Goal: Information Seeking & Learning: Check status

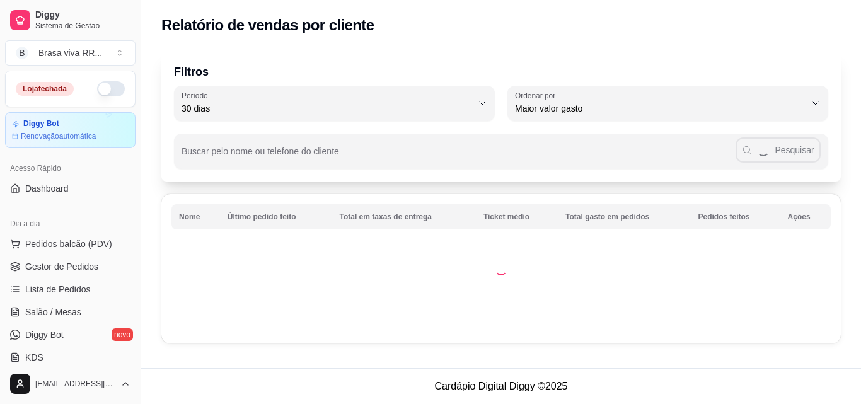
select select "30"
select select "HIGHEST_TOTAL_SPENT_WITH_ORDERS"
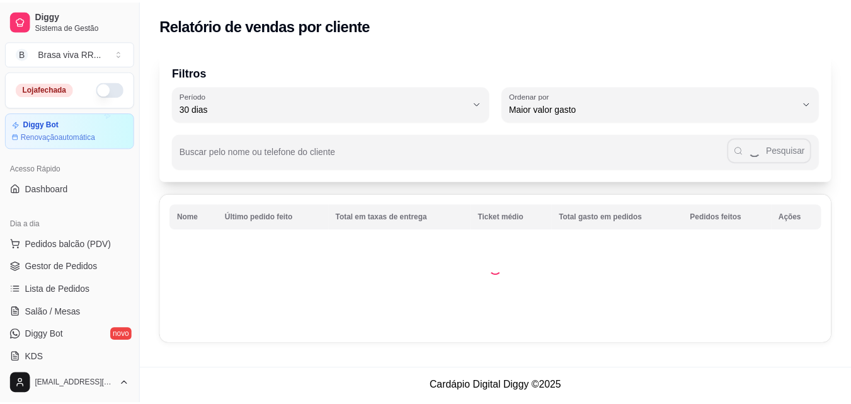
scroll to position [252, 0]
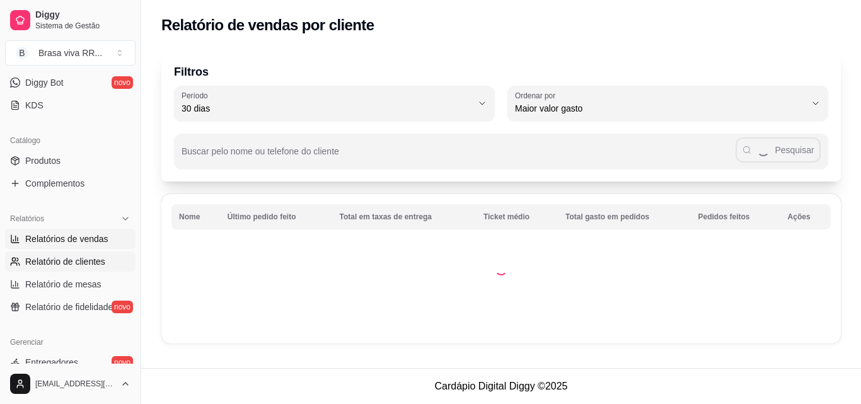
click at [67, 239] on span "Relatórios de vendas" at bounding box center [66, 238] width 83 height 13
select select "ALL"
select select "0"
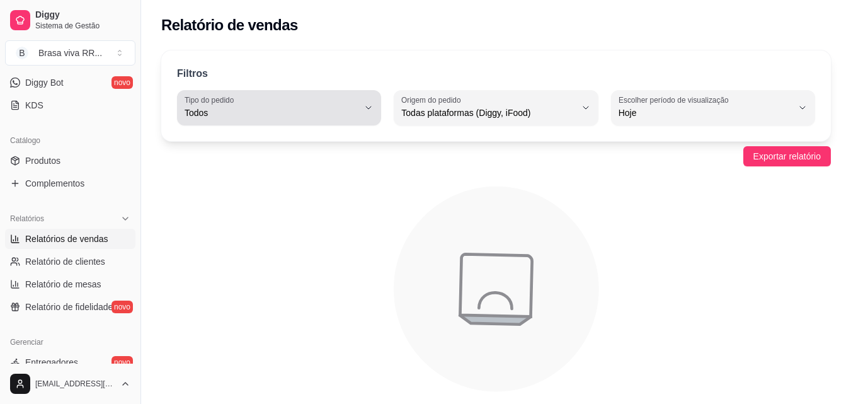
click at [322, 115] on span "Todos" at bounding box center [272, 112] width 174 height 13
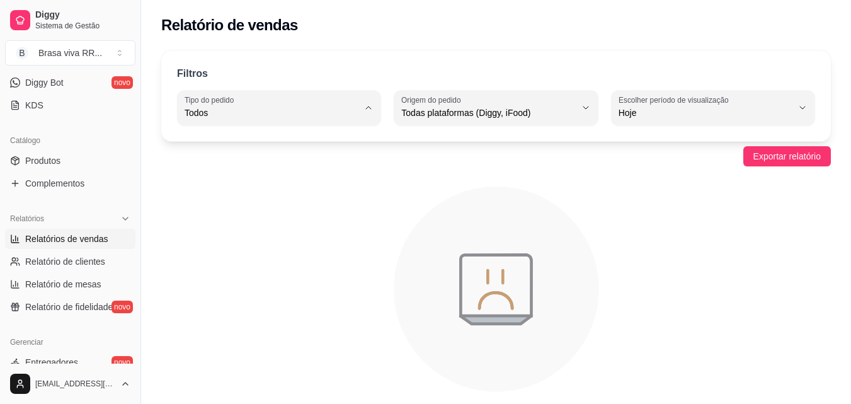
click at [286, 173] on li "Entrega" at bounding box center [279, 164] width 186 height 20
type input "DELIVERY"
select select "DELIVERY"
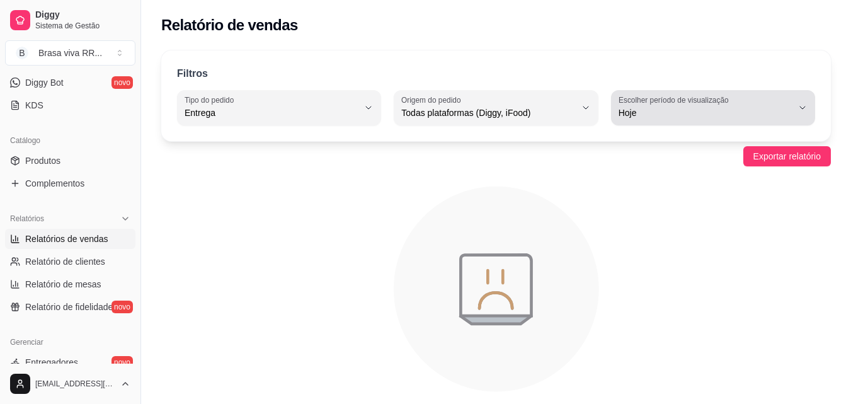
click at [656, 120] on div "Hoje" at bounding box center [706, 107] width 174 height 25
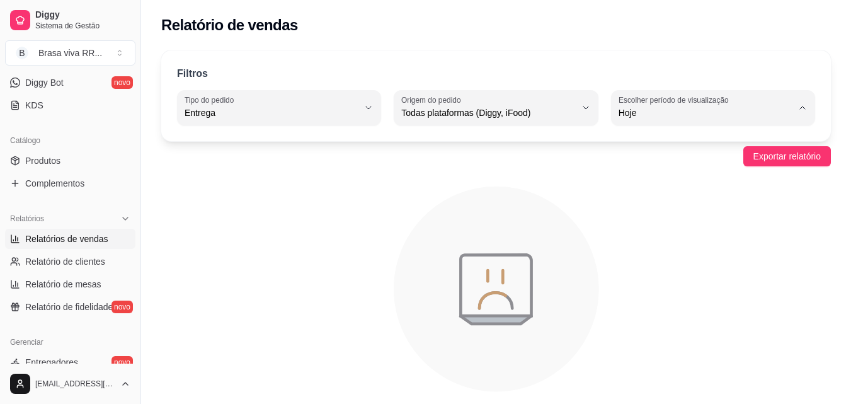
click at [646, 173] on li "Ontem" at bounding box center [713, 164] width 186 height 20
type input "1"
select select "1"
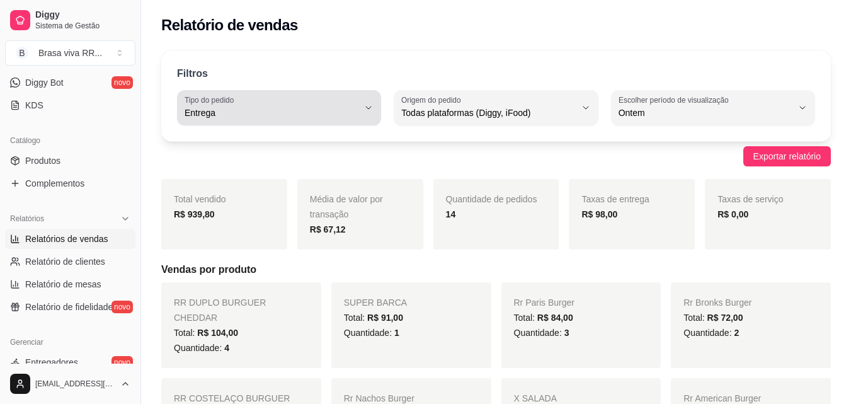
click at [346, 122] on button "Tipo do pedido Entrega" at bounding box center [279, 107] width 204 height 35
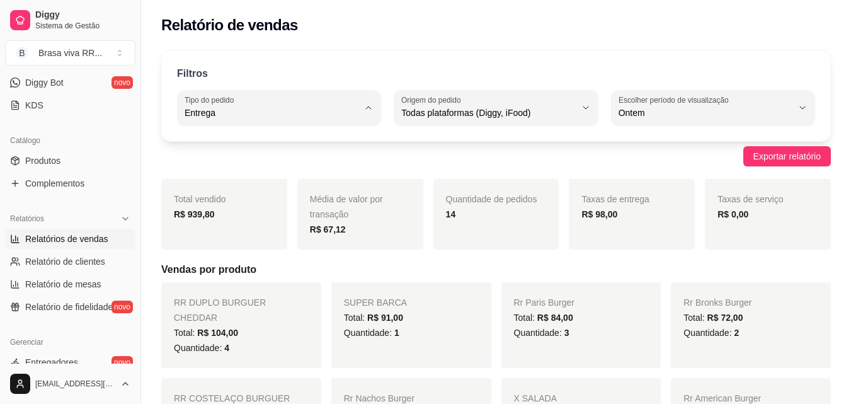
click at [329, 149] on span "Todos" at bounding box center [273, 143] width 164 height 12
type input "ALL"
select select "ALL"
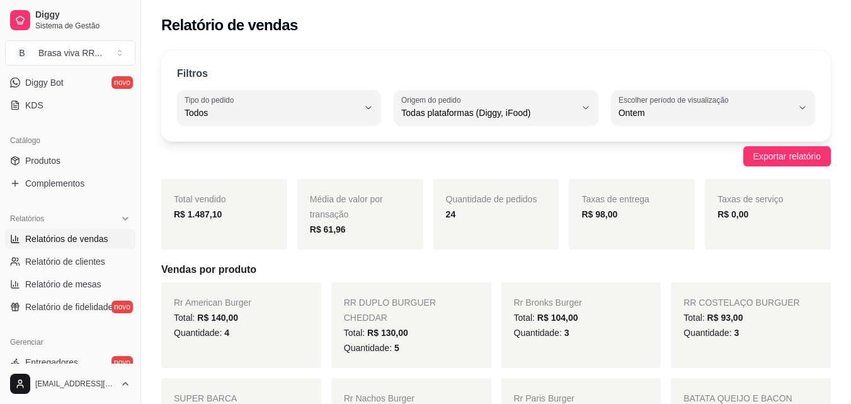
click at [370, 111] on icon "button" at bounding box center [369, 108] width 10 height 10
click at [288, 162] on span "Entrega" at bounding box center [273, 163] width 164 height 12
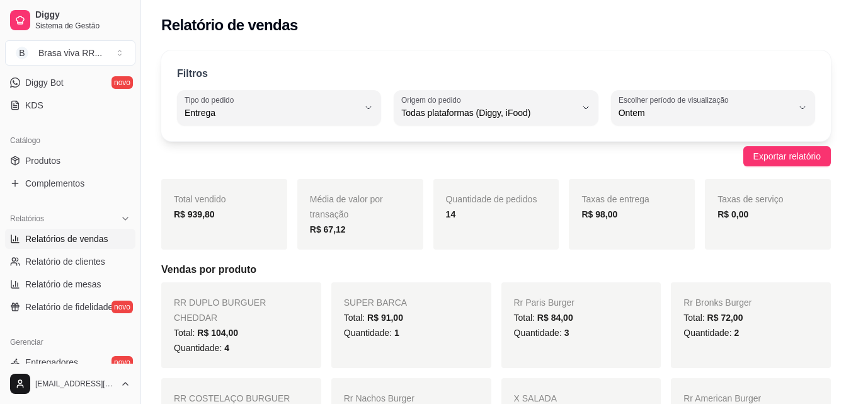
type input "DELIVERY"
select select "DELIVERY"
